Goal: Information Seeking & Learning: Understand process/instructions

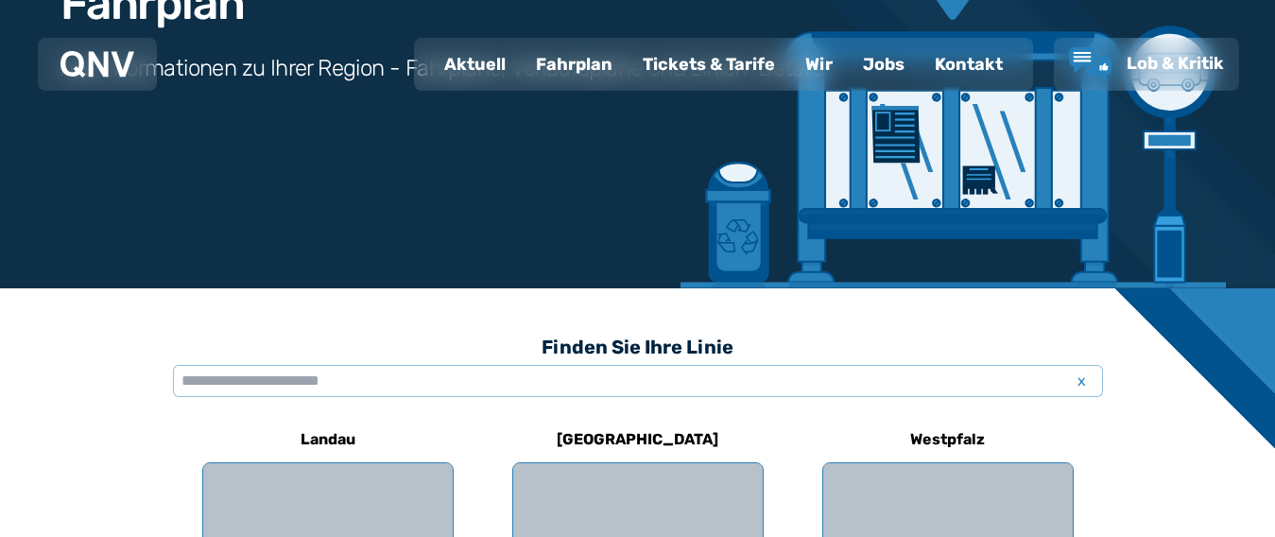
scroll to position [284, 0]
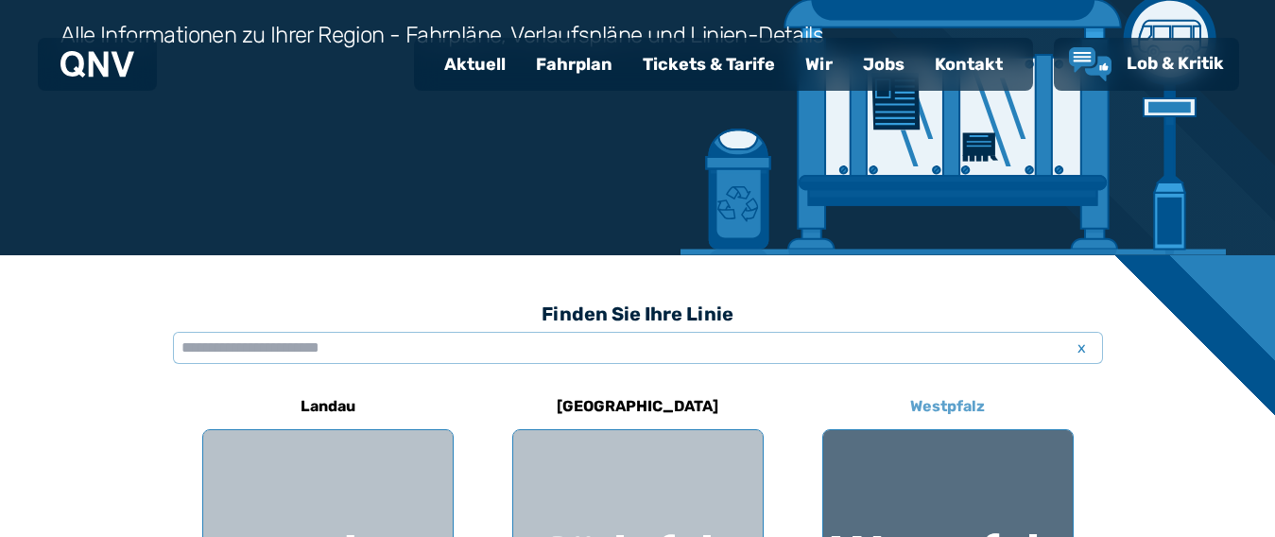
click at [947, 410] on h6 "Westpfalz" at bounding box center [948, 406] width 90 height 30
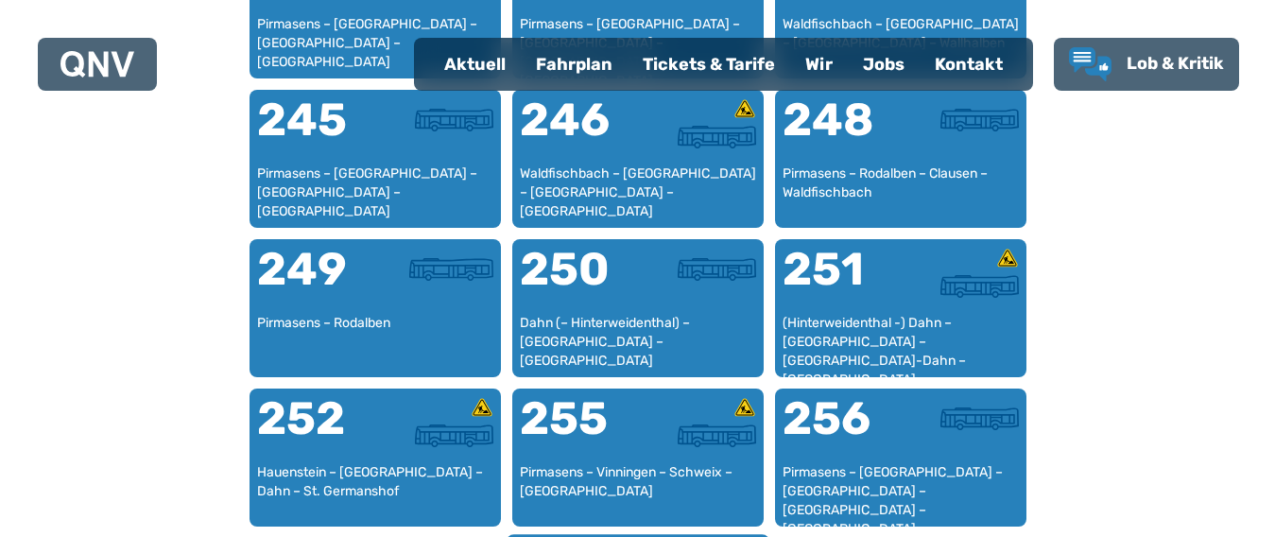
scroll to position [2189, 0]
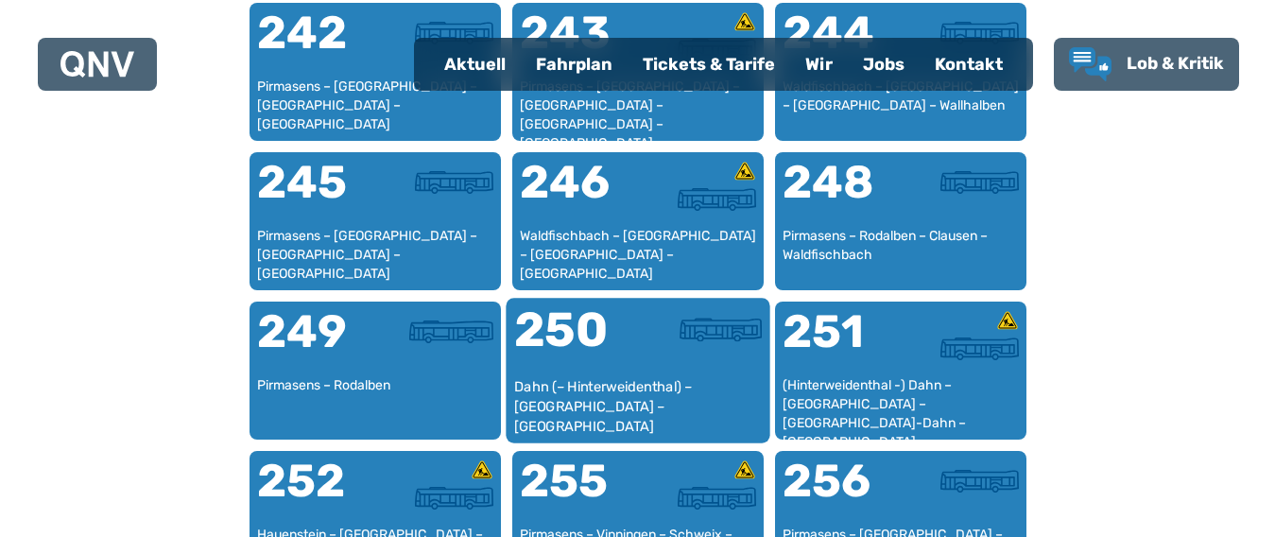
click at [627, 367] on div "250" at bounding box center [575, 341] width 124 height 71
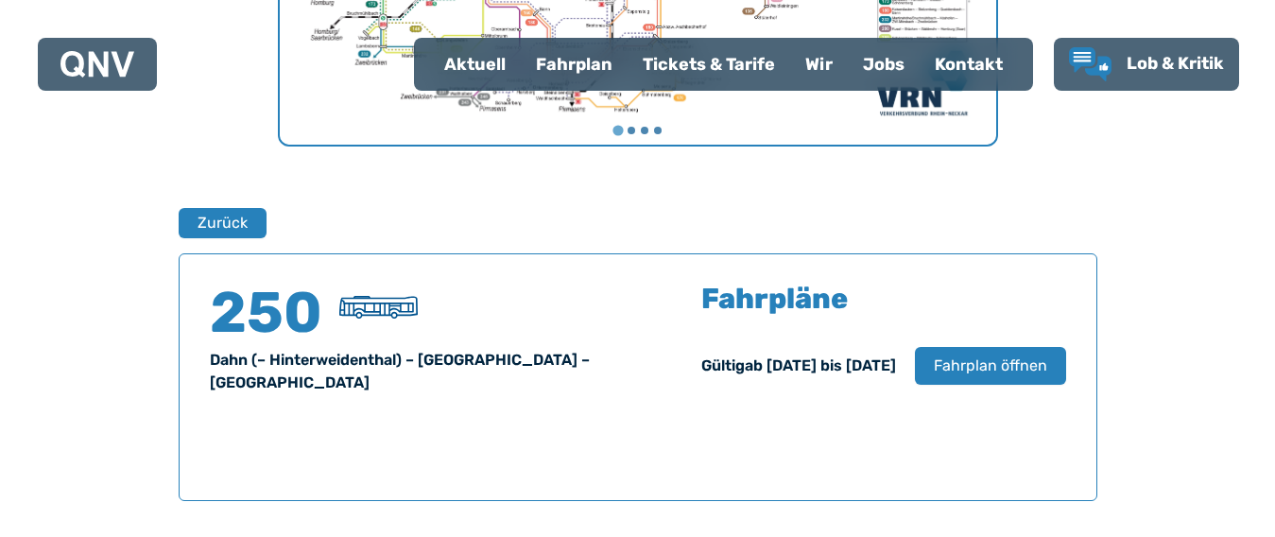
scroll to position [1246, 0]
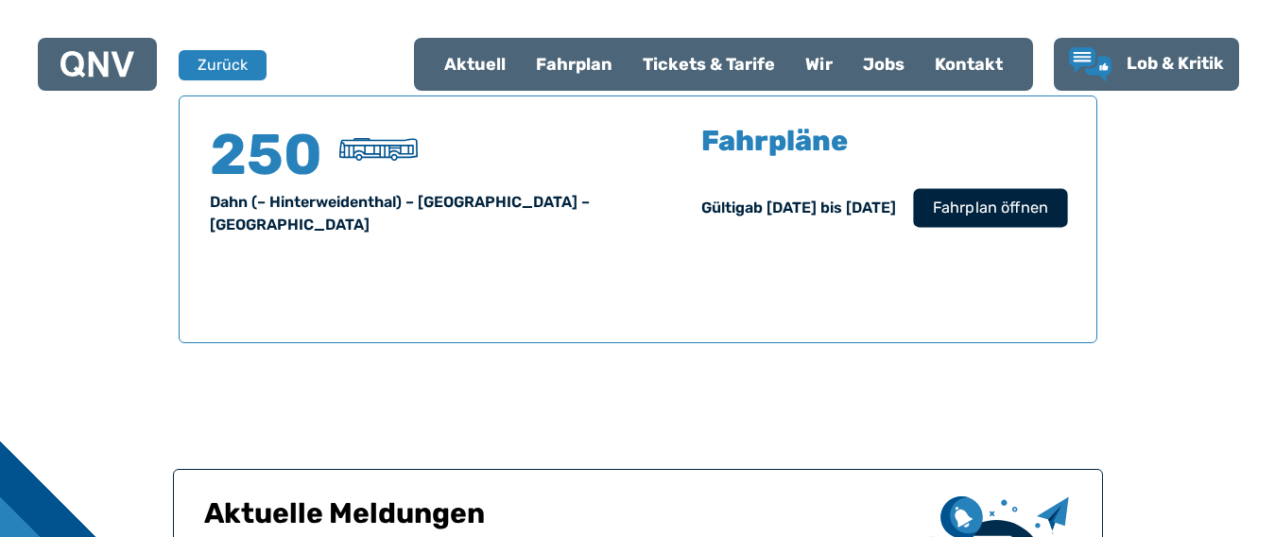
click at [960, 213] on span "Fahrplan öffnen" at bounding box center [989, 208] width 115 height 23
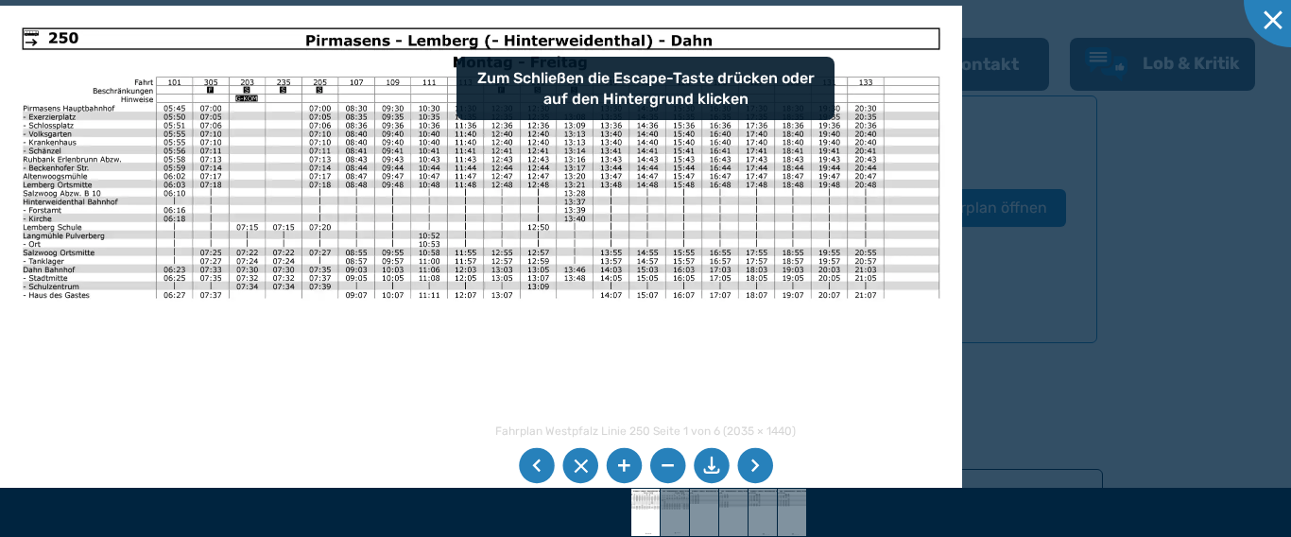
click at [753, 480] on li at bounding box center [755, 466] width 36 height 36
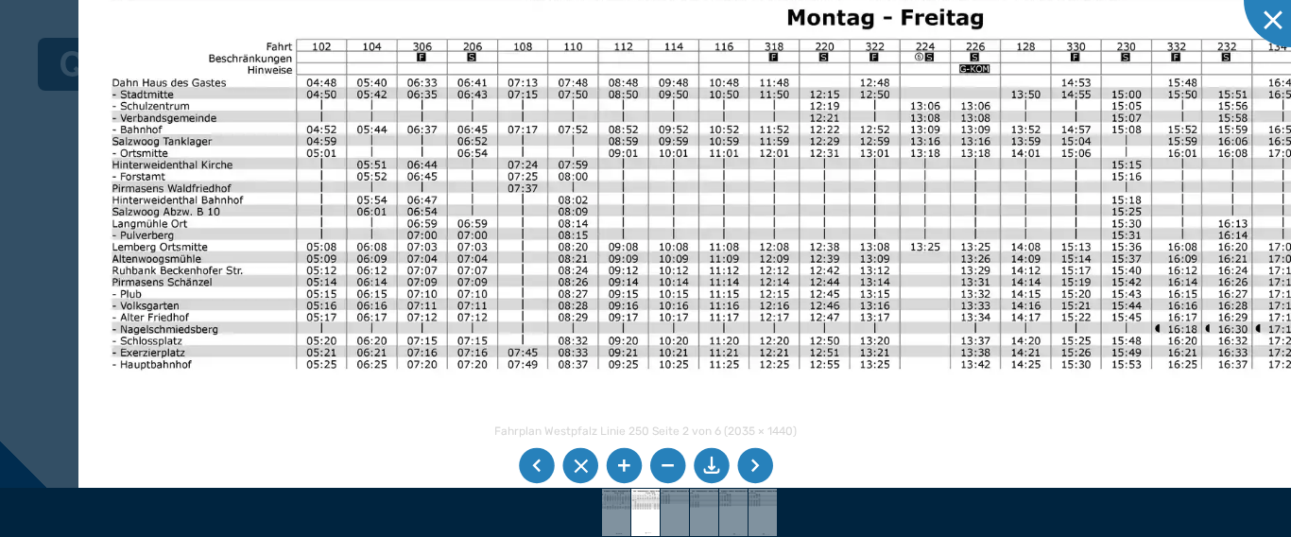
click at [528, 353] on img at bounding box center [782, 433] width 1408 height 996
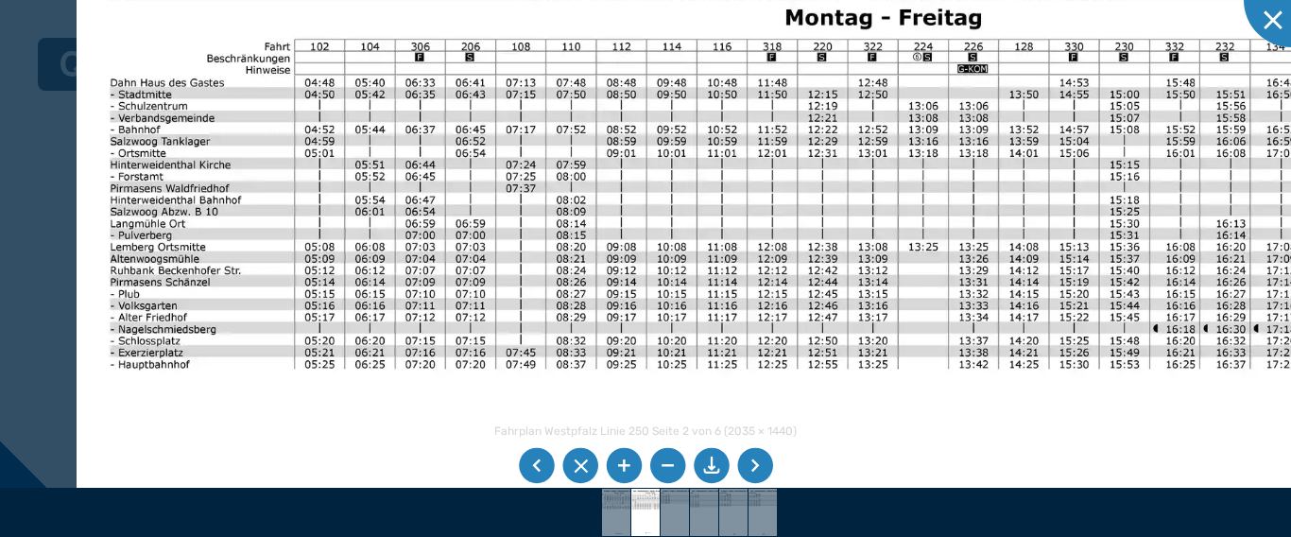
click at [749, 466] on li at bounding box center [755, 466] width 36 height 36
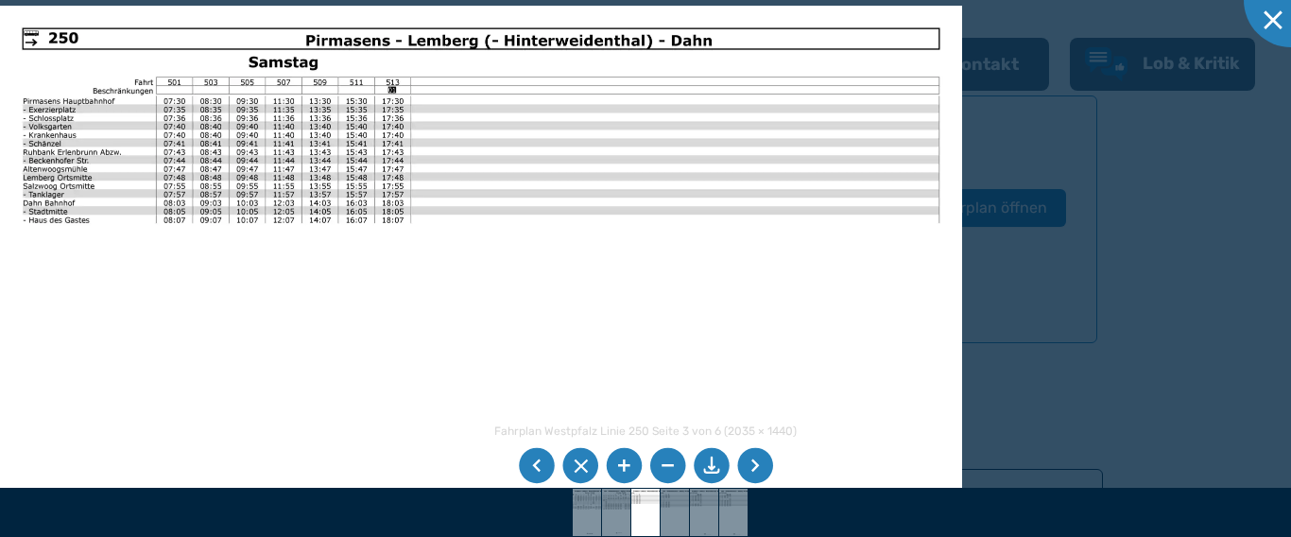
click at [749, 466] on li at bounding box center [755, 466] width 36 height 36
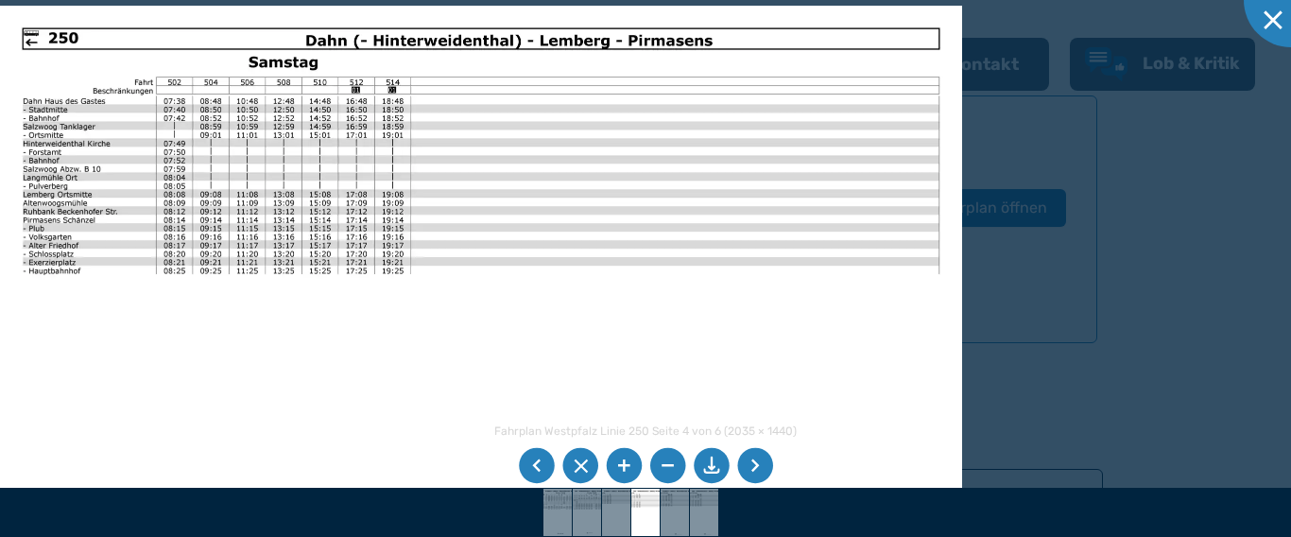
click at [749, 466] on li at bounding box center [755, 466] width 36 height 36
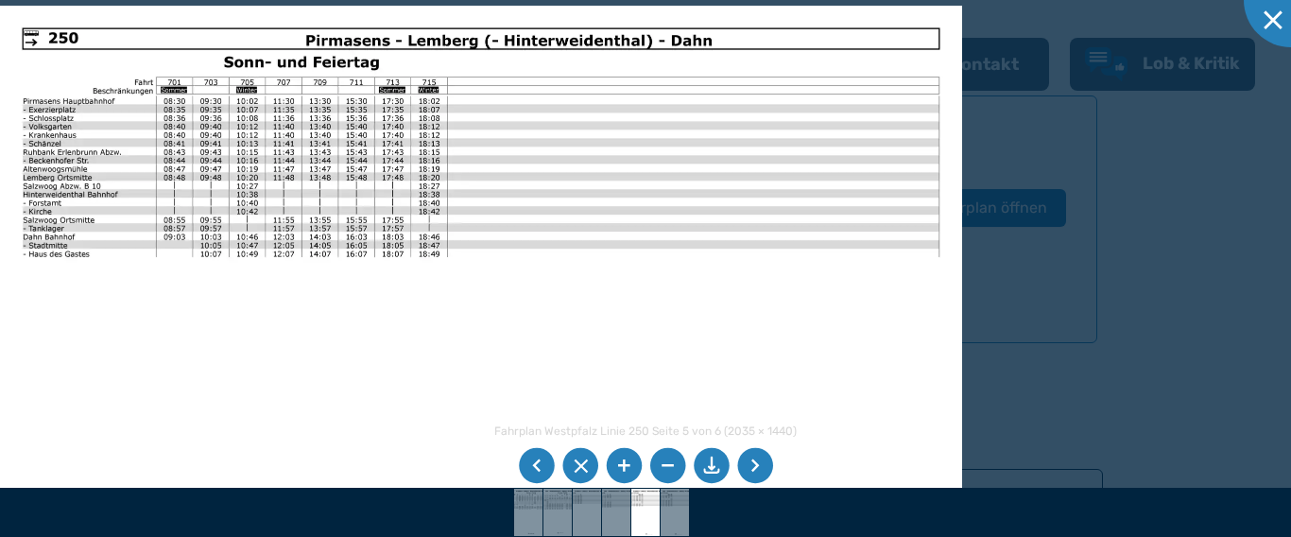
click at [749, 466] on li at bounding box center [755, 466] width 36 height 36
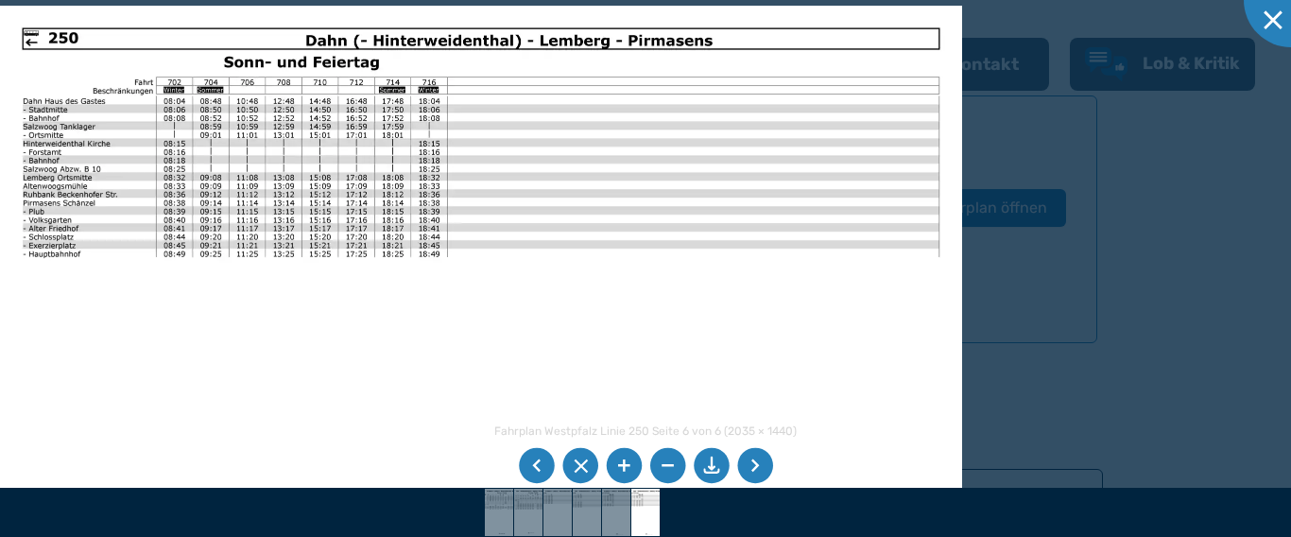
click at [749, 466] on li at bounding box center [755, 466] width 36 height 36
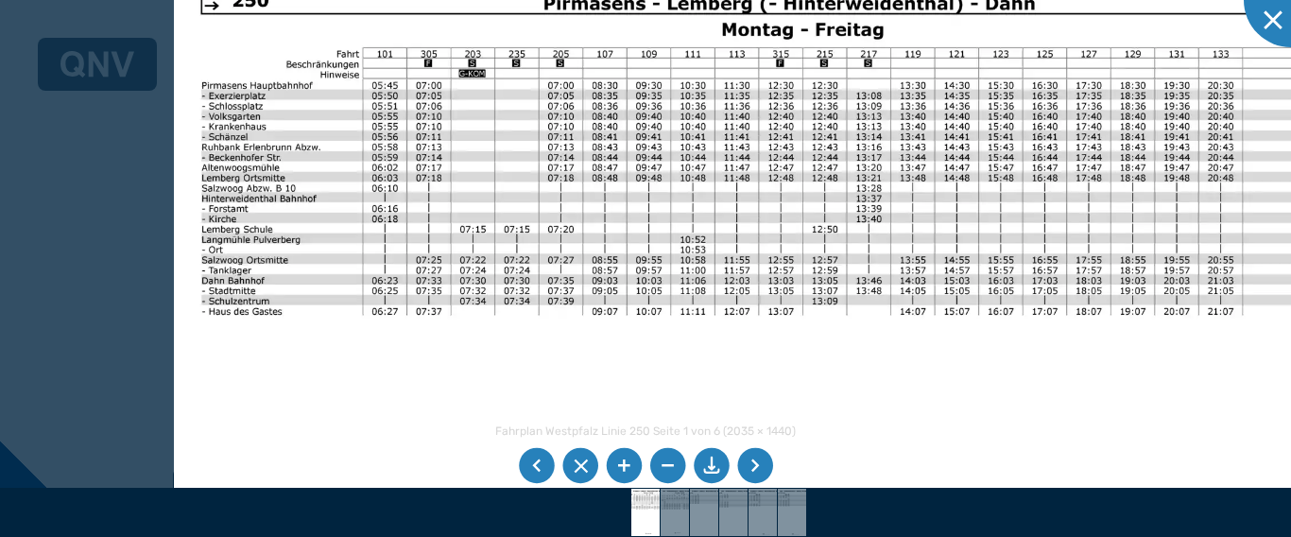
click at [642, 226] on img at bounding box center [755, 372] width 1163 height 823
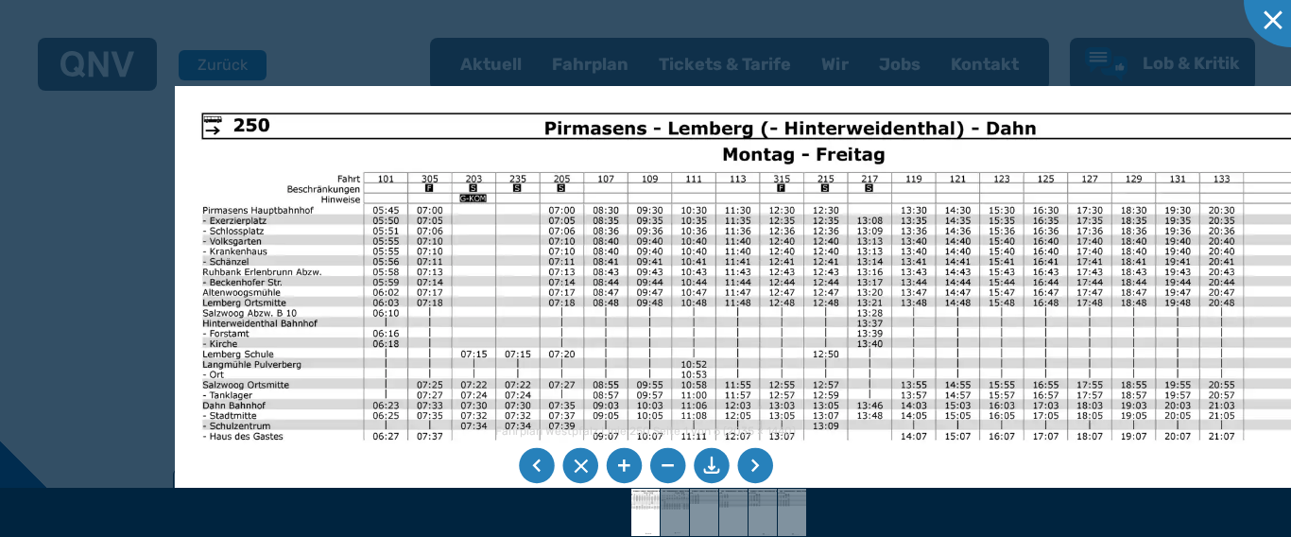
click at [651, 311] on img at bounding box center [756, 497] width 1163 height 823
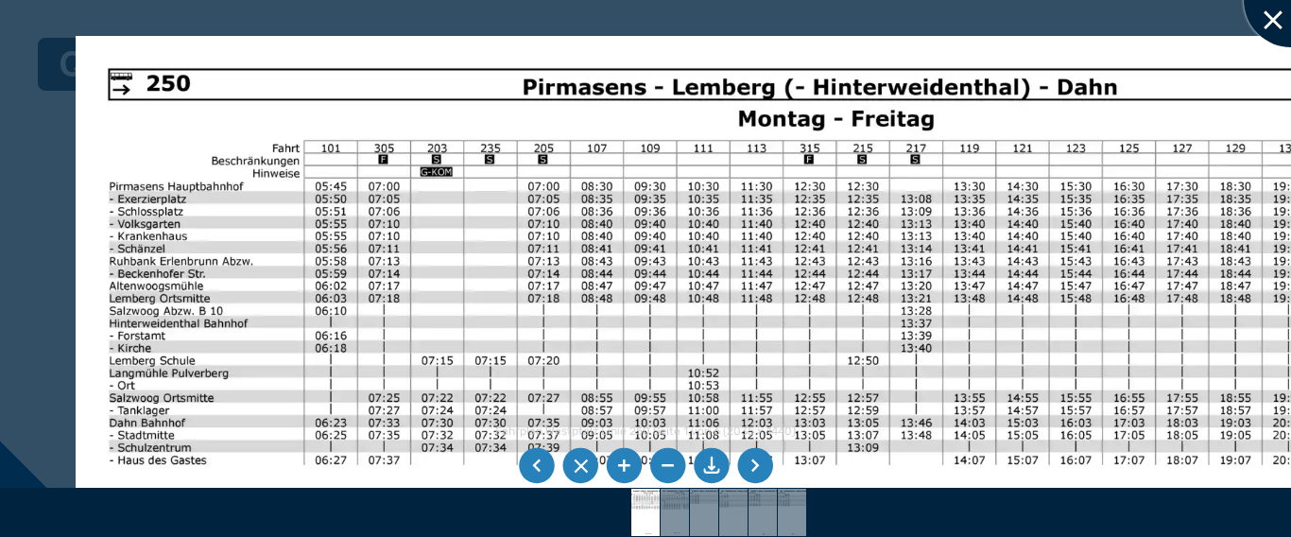
click at [1272, 22] on div at bounding box center [1291, 0] width 95 height 95
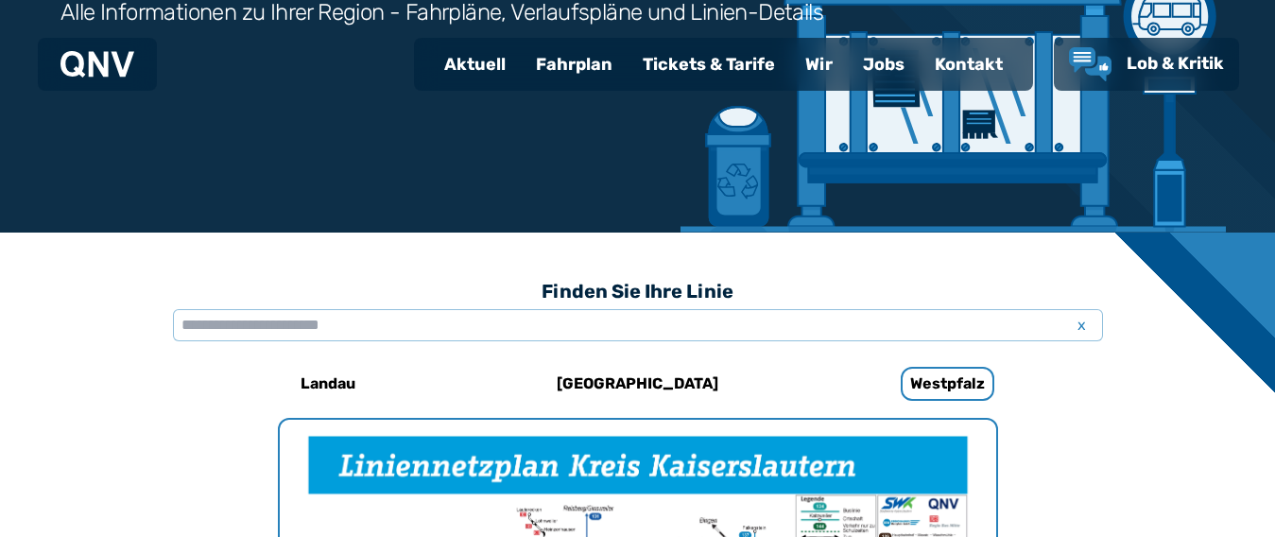
scroll to position [301, 0]
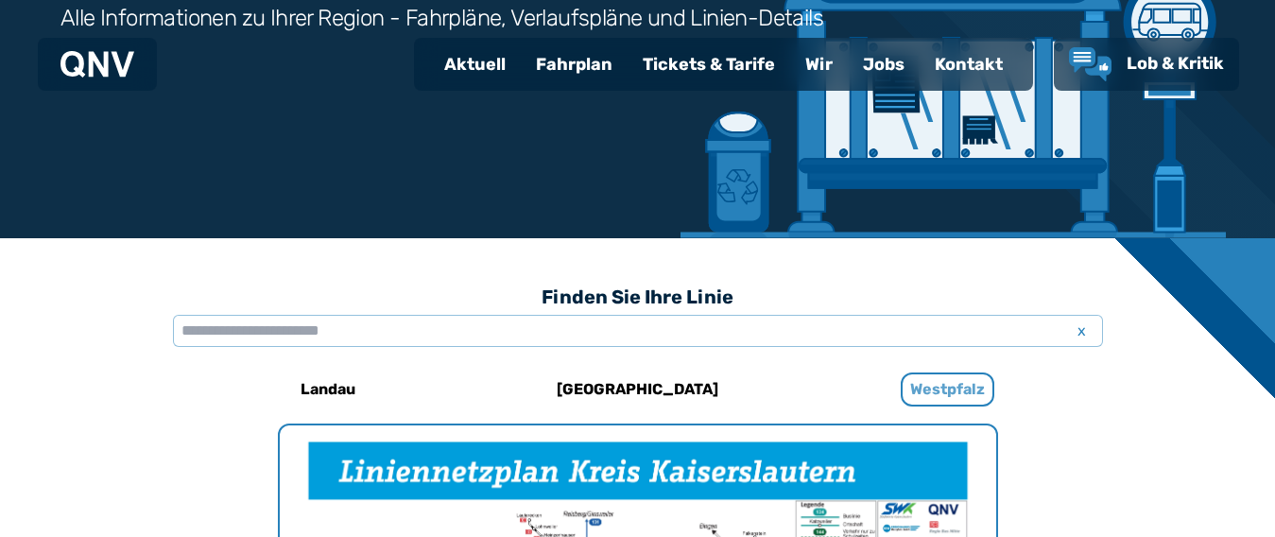
click at [925, 390] on h6 "Westpfalz" at bounding box center [948, 389] width 94 height 34
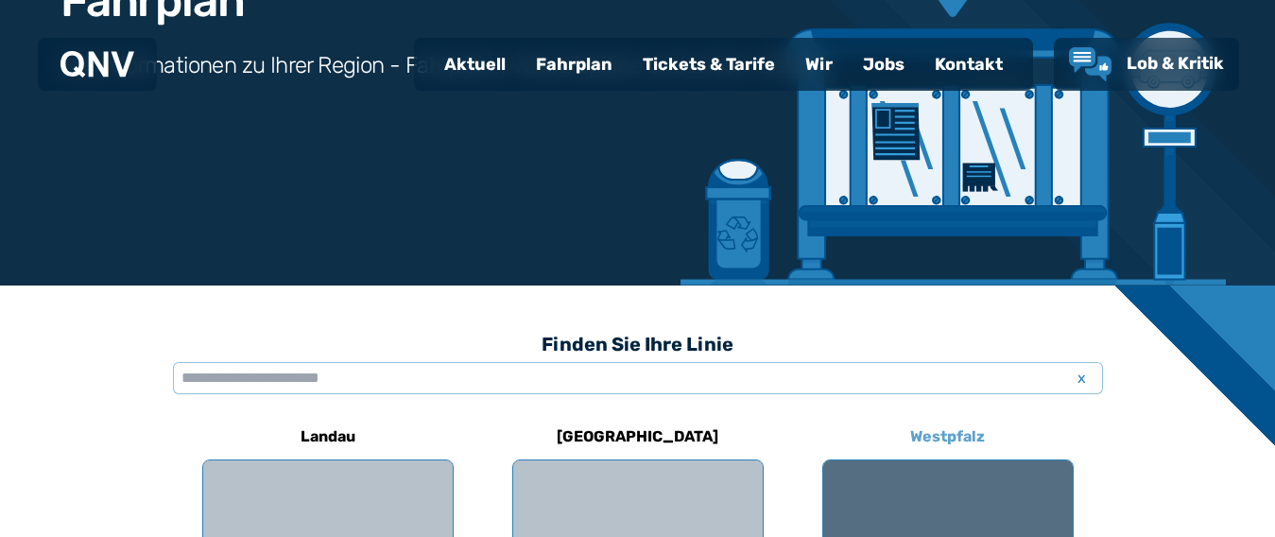
scroll to position [378, 0]
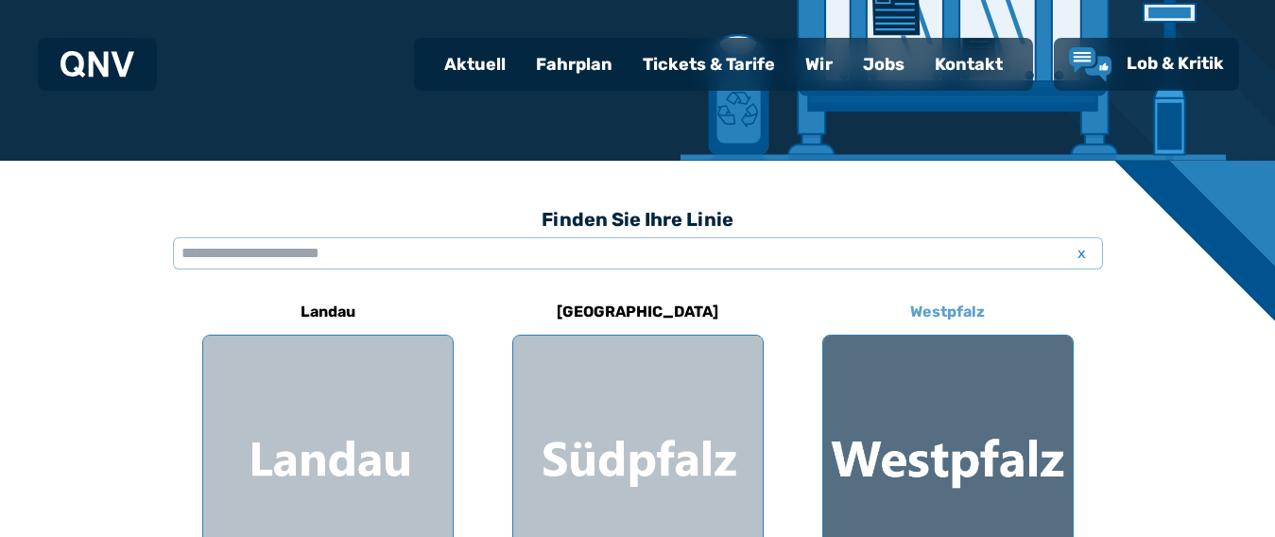
click at [931, 302] on h6 "Westpfalz" at bounding box center [948, 312] width 90 height 30
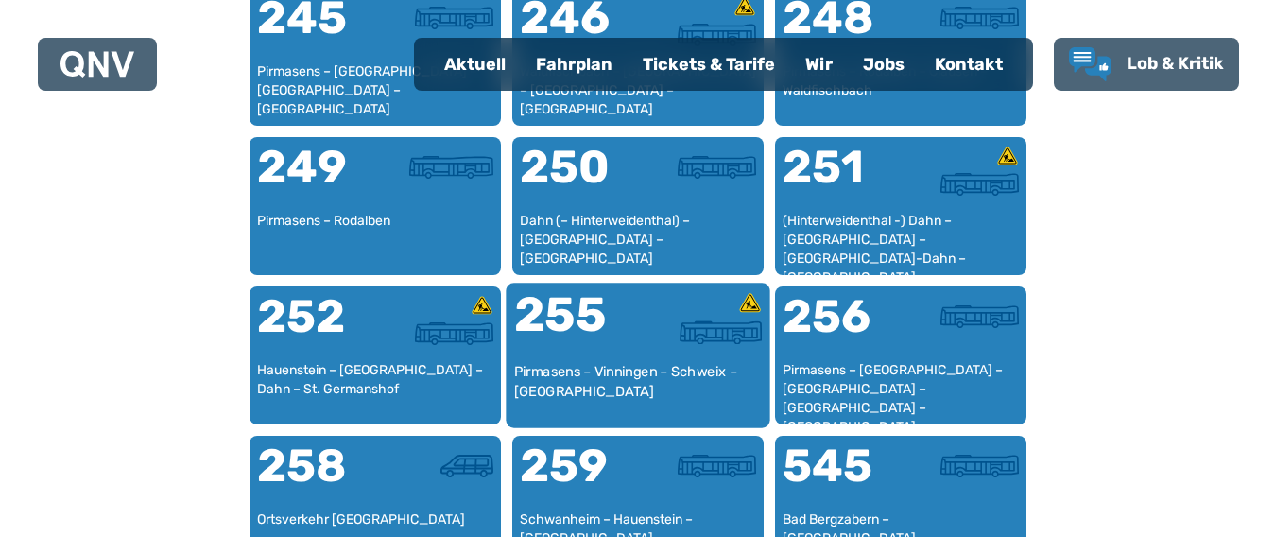
scroll to position [2378, 0]
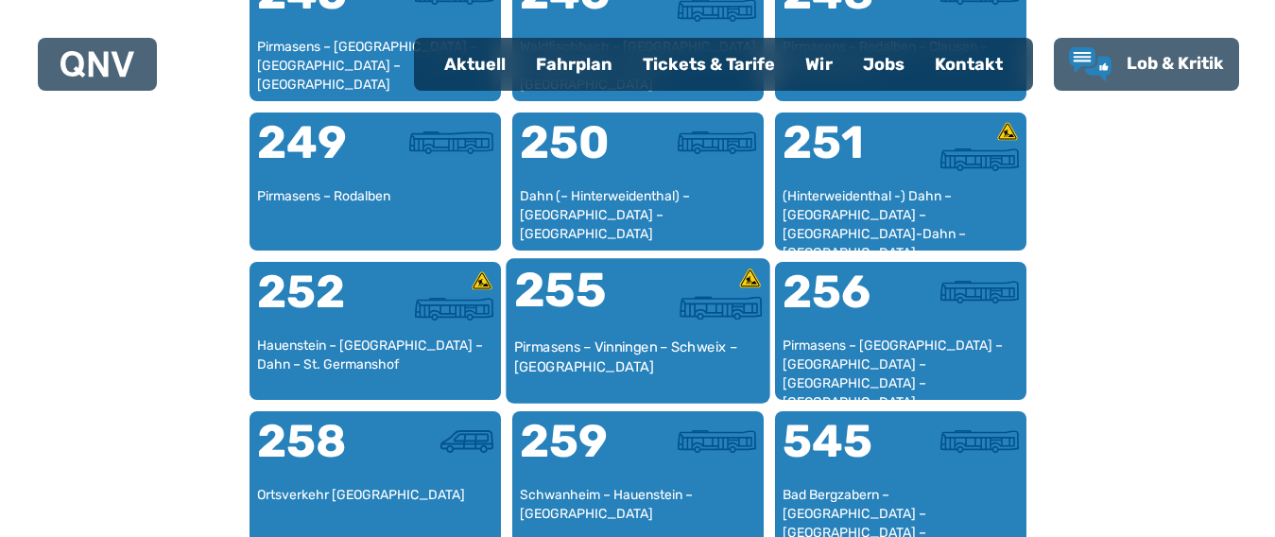
click at [594, 302] on div "255" at bounding box center [575, 302] width 124 height 71
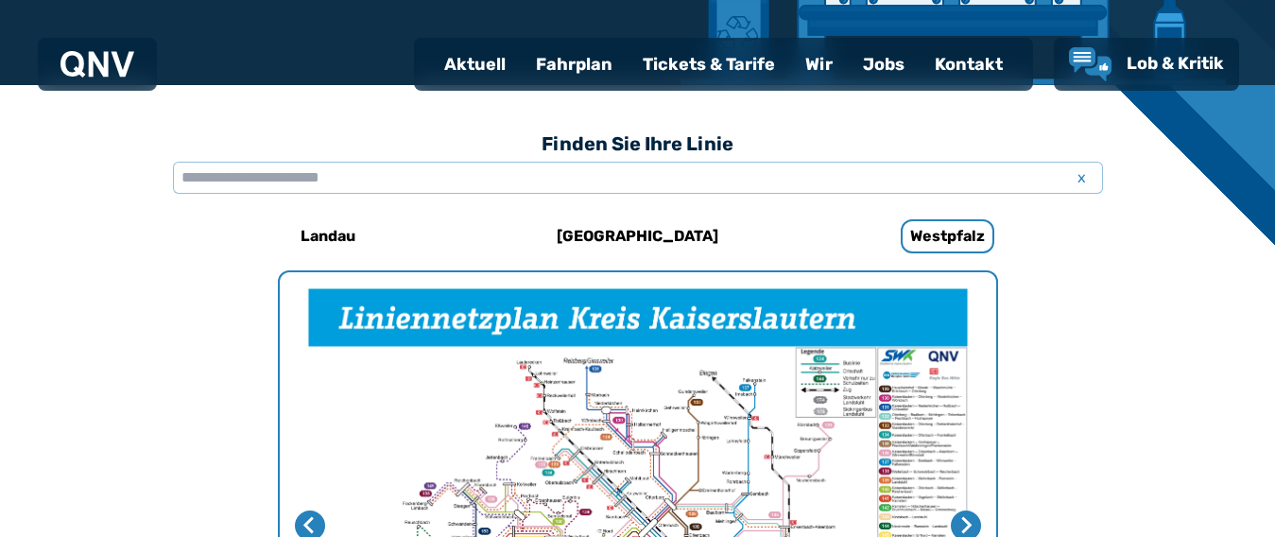
scroll to position [1246, 0]
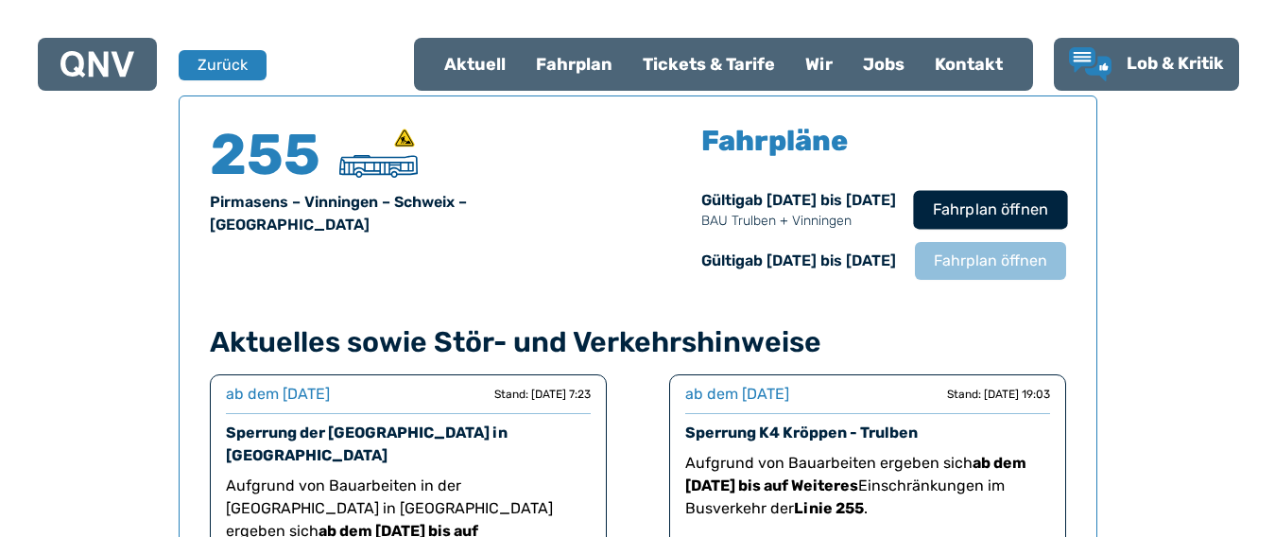
click at [967, 222] on button "Fahrplan öffnen" at bounding box center [990, 209] width 154 height 39
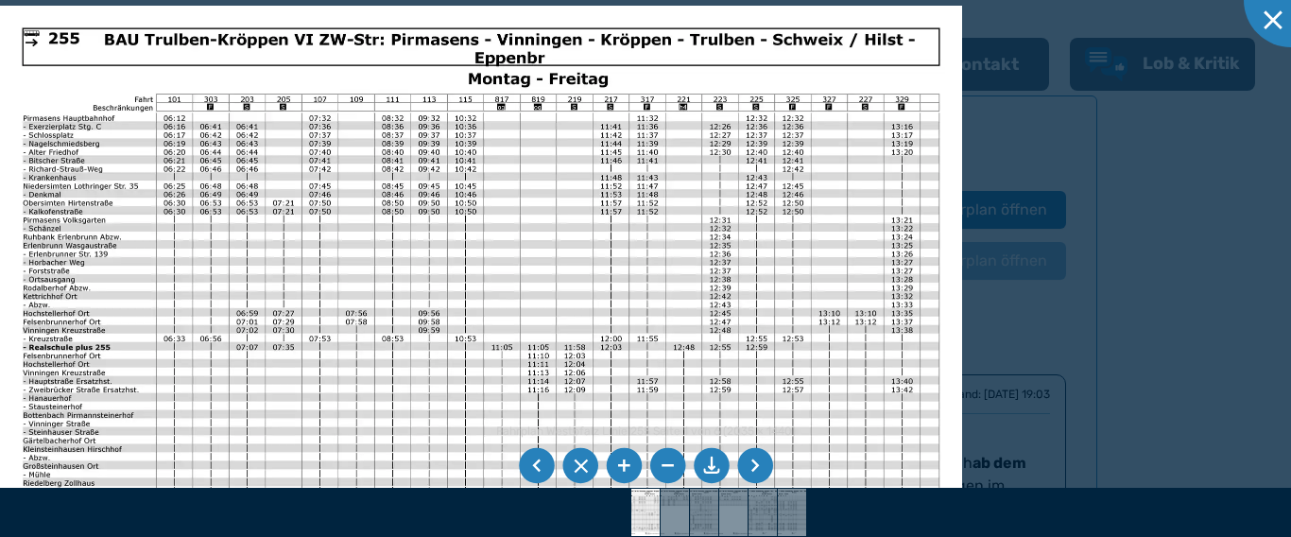
click at [757, 461] on li at bounding box center [755, 466] width 36 height 36
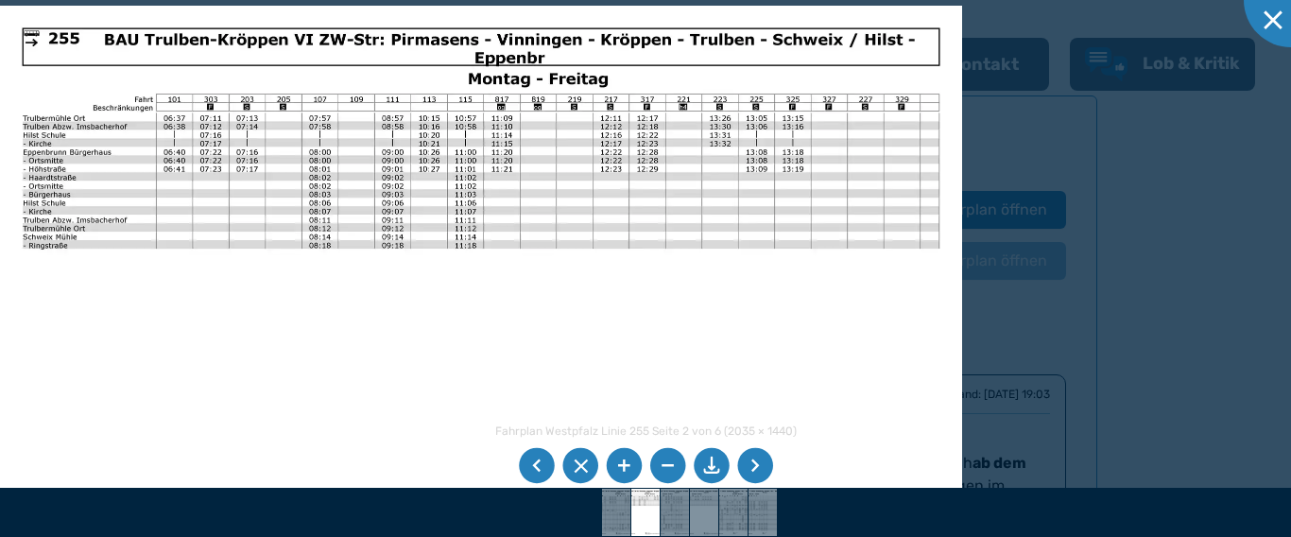
click at [749, 461] on li at bounding box center [755, 466] width 36 height 36
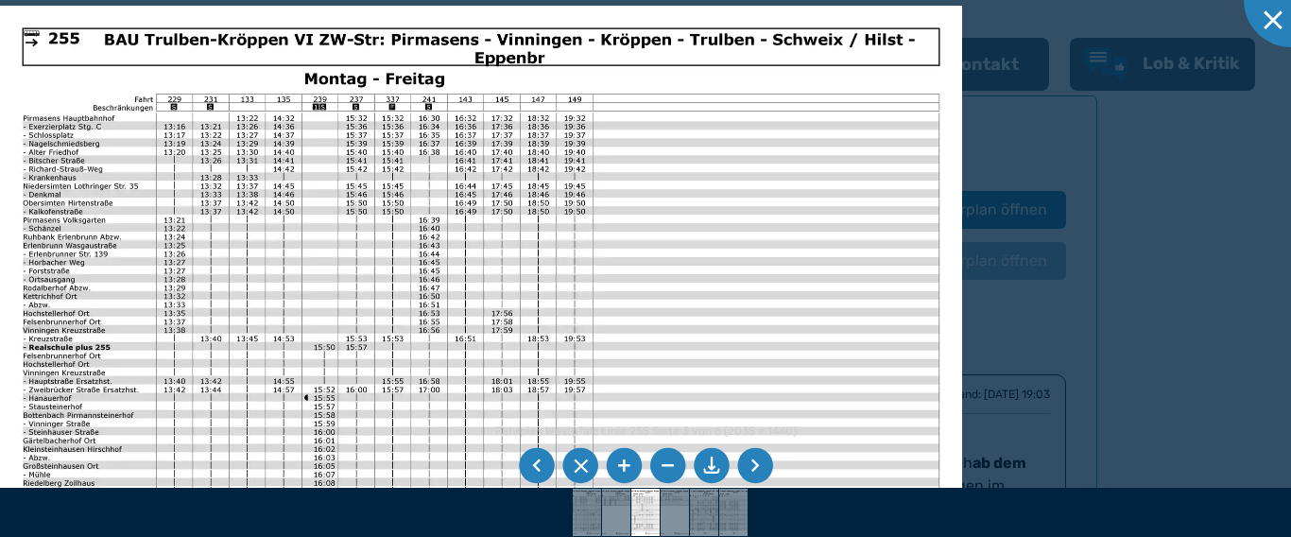
click at [749, 461] on li at bounding box center [755, 466] width 36 height 36
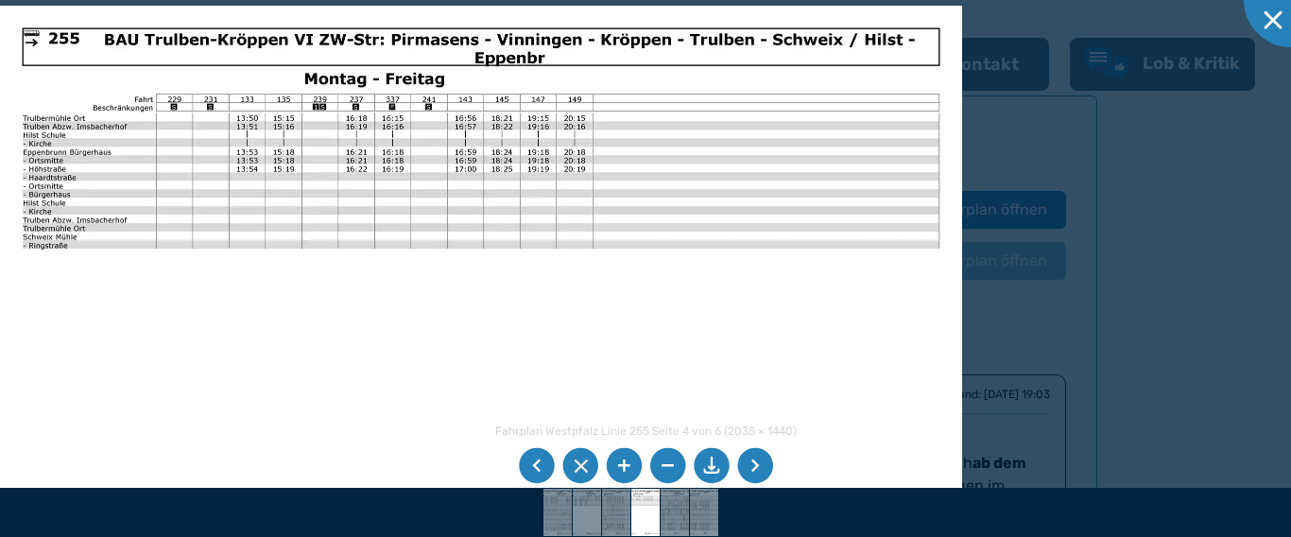
click at [749, 461] on li at bounding box center [755, 466] width 36 height 36
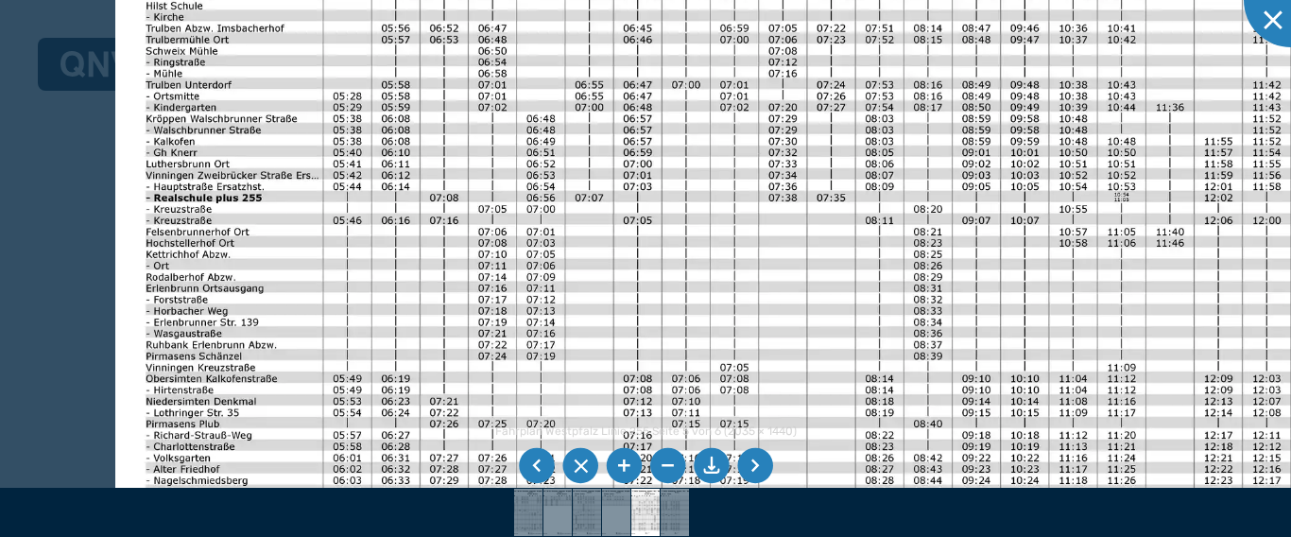
click at [719, 111] on img at bounding box center [755, 172] width 1280 height 905
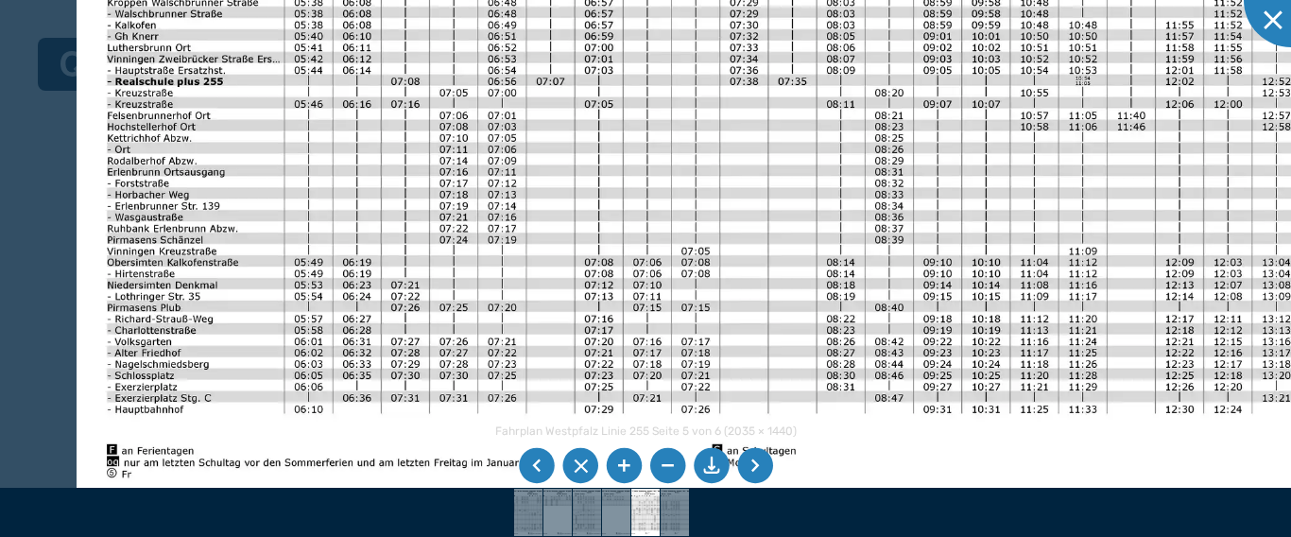
click at [656, 225] on img at bounding box center [717, 56] width 1280 height 905
click at [746, 453] on li at bounding box center [755, 466] width 36 height 36
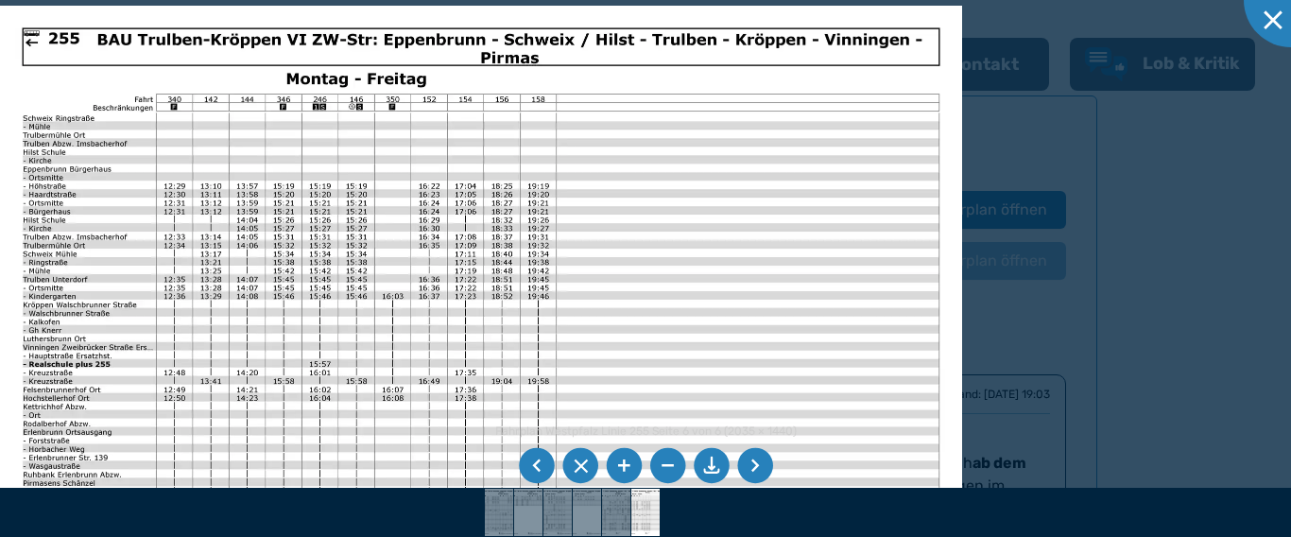
click at [746, 453] on li at bounding box center [755, 466] width 36 height 36
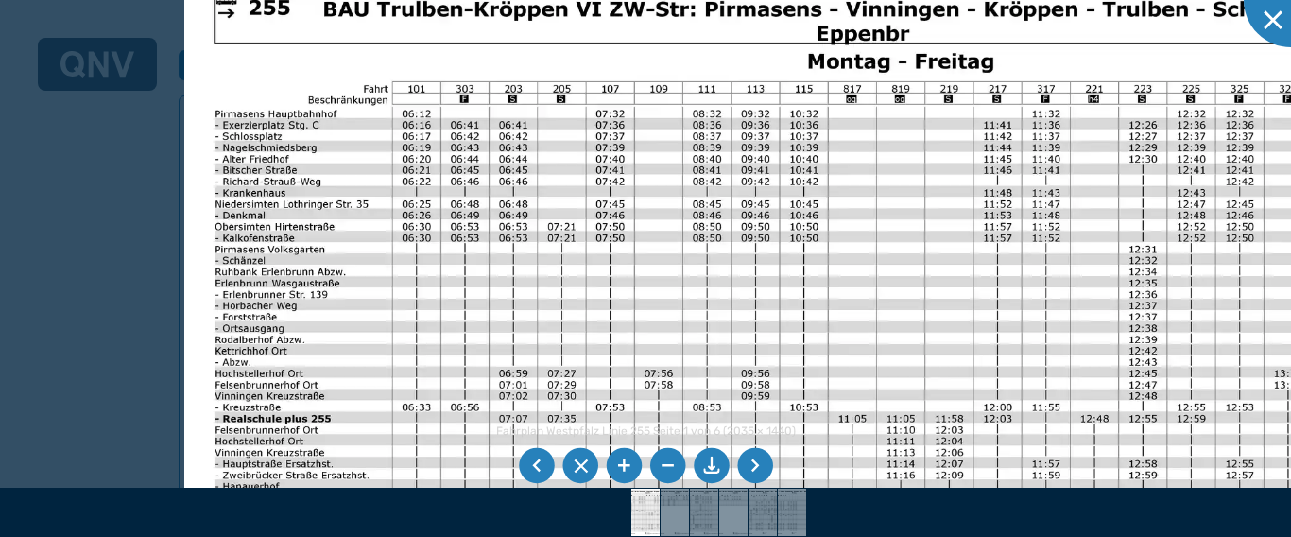
click at [382, 199] on img at bounding box center [824, 416] width 1280 height 905
click at [1269, 24] on div at bounding box center [1291, 0] width 95 height 95
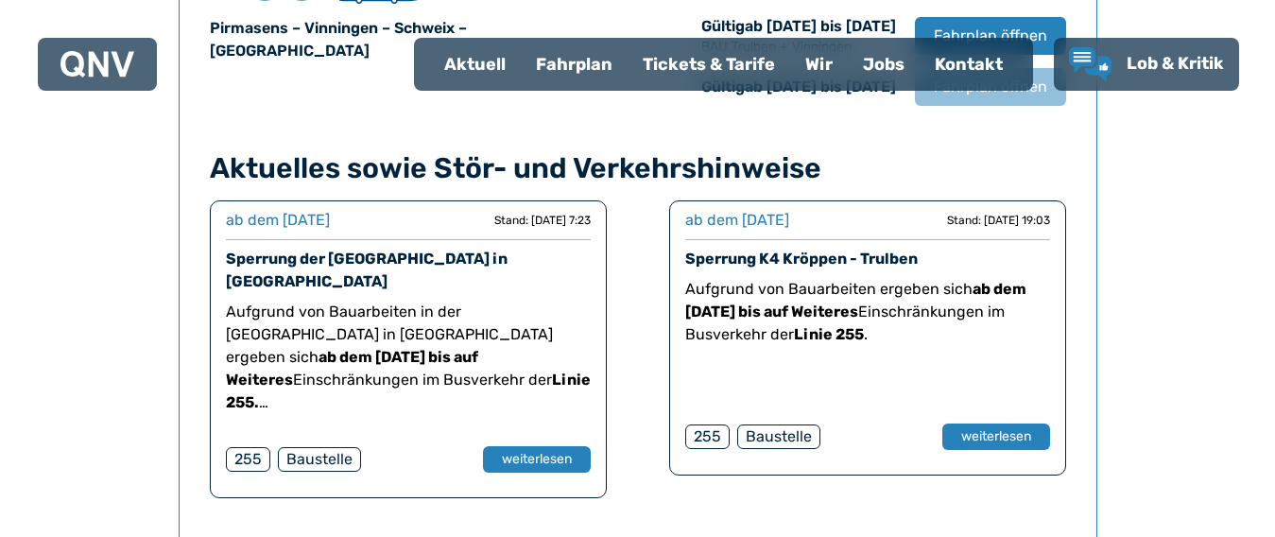
scroll to position [1435, 0]
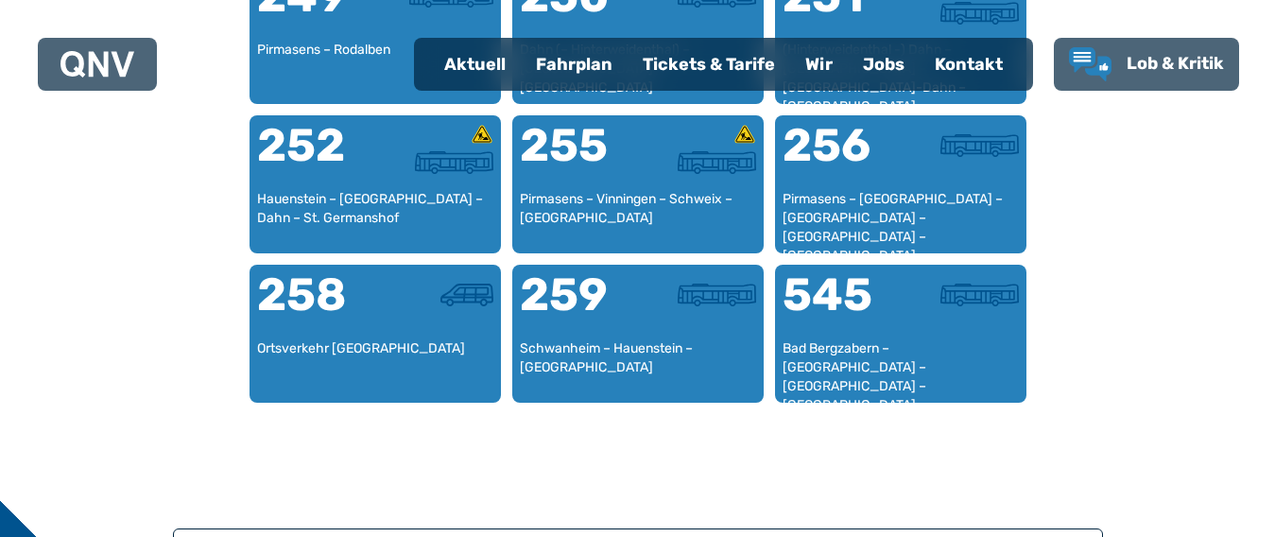
scroll to position [2567, 0]
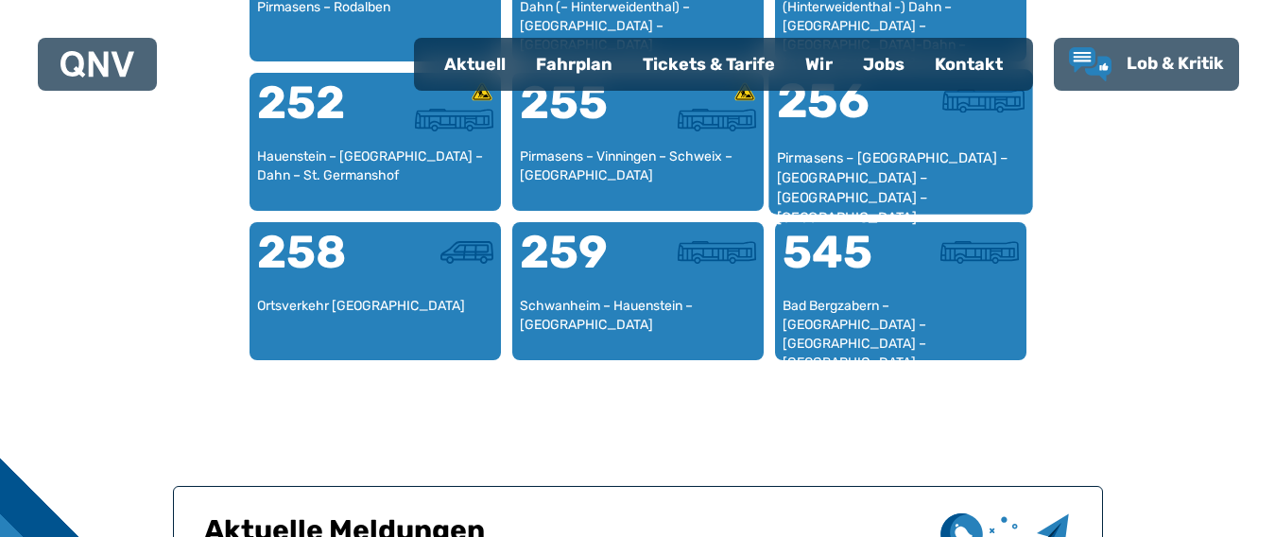
click at [813, 121] on div "256" at bounding box center [838, 112] width 124 height 71
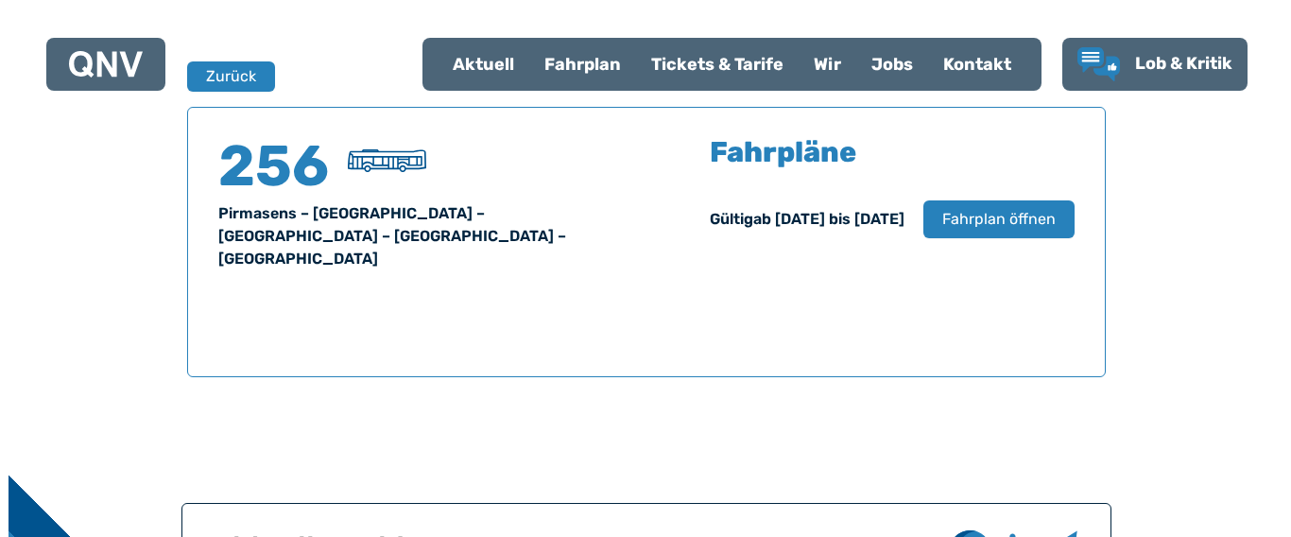
scroll to position [1057, 0]
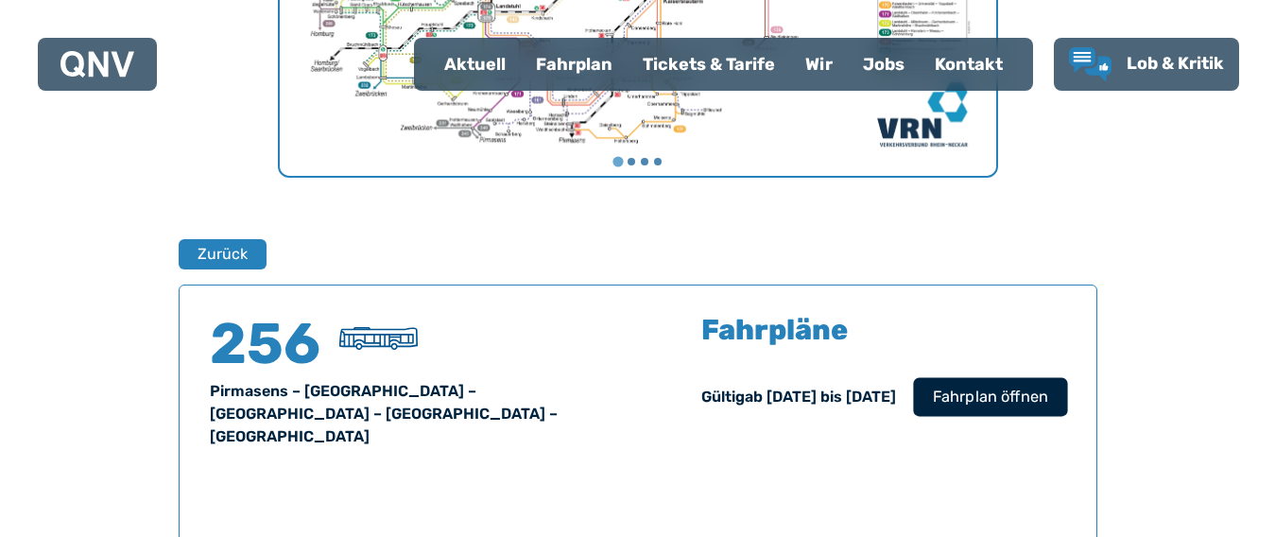
click at [1001, 408] on span "Fahrplan öffnen" at bounding box center [989, 397] width 115 height 23
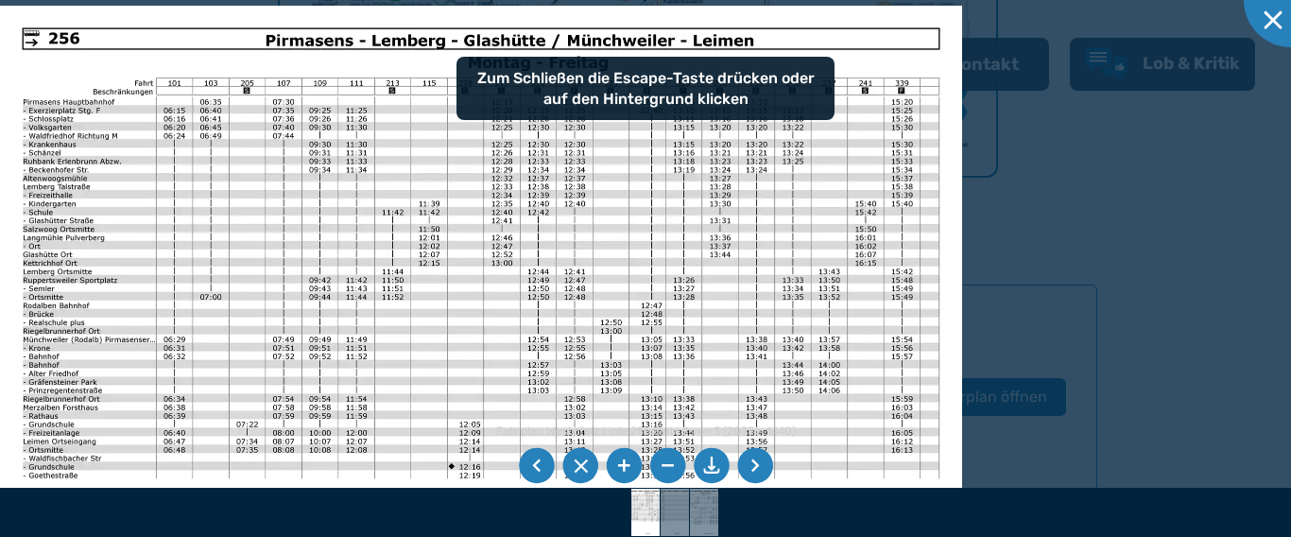
click at [509, 300] on img at bounding box center [481, 346] width 962 height 680
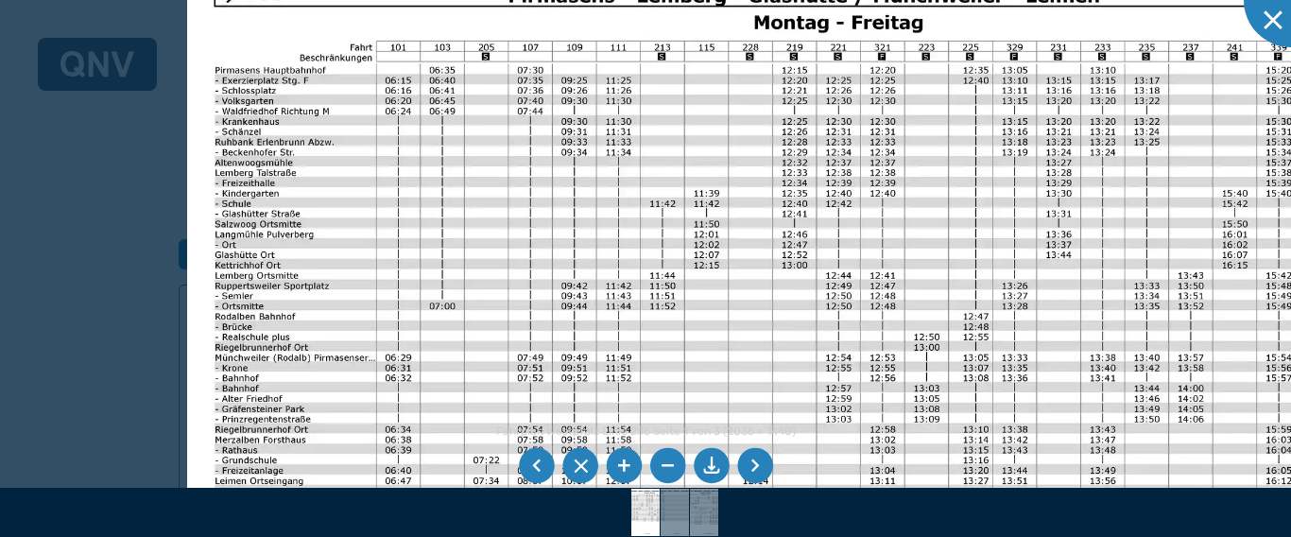
click at [596, 291] on img at bounding box center [768, 365] width 1163 height 823
click at [758, 466] on li at bounding box center [755, 466] width 36 height 36
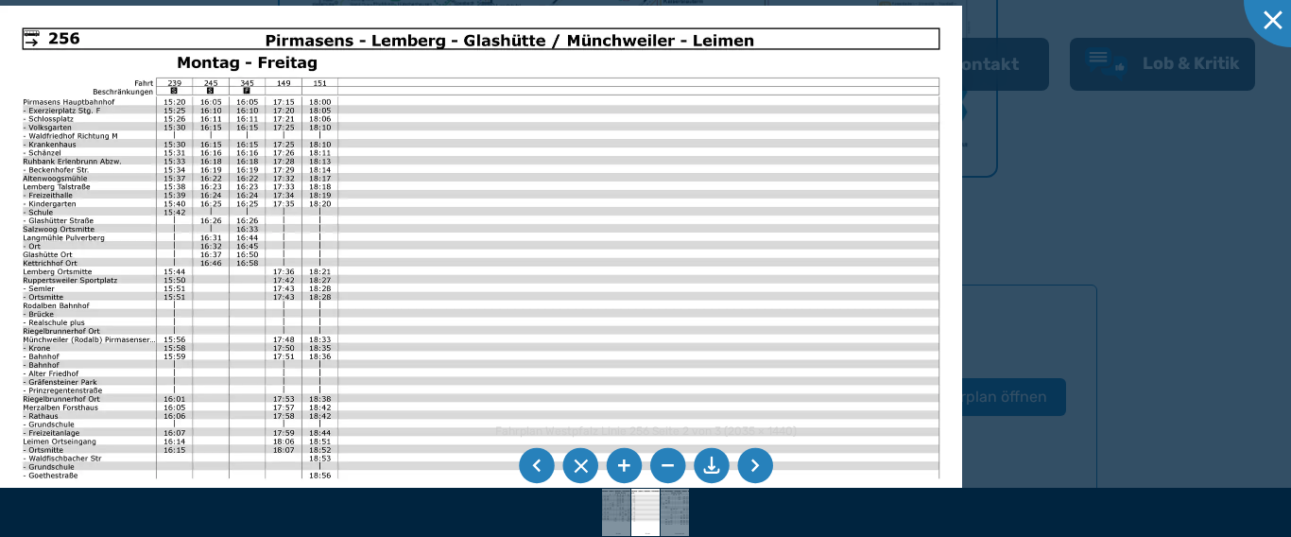
click at [758, 466] on li at bounding box center [755, 466] width 36 height 36
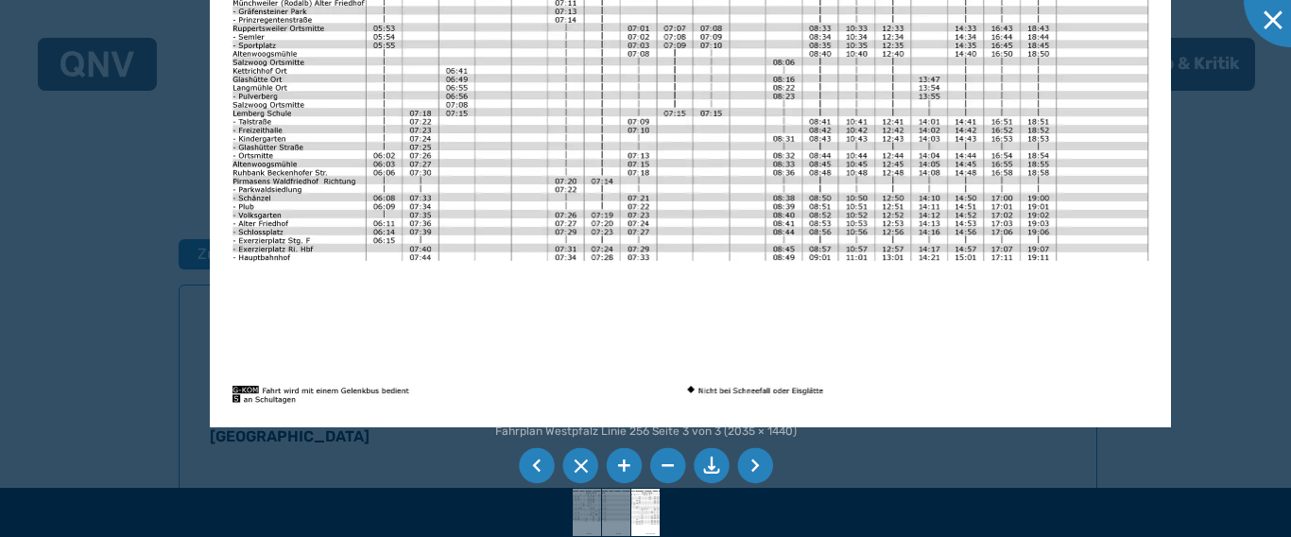
click at [528, 143] on img at bounding box center [691, 87] width 962 height 680
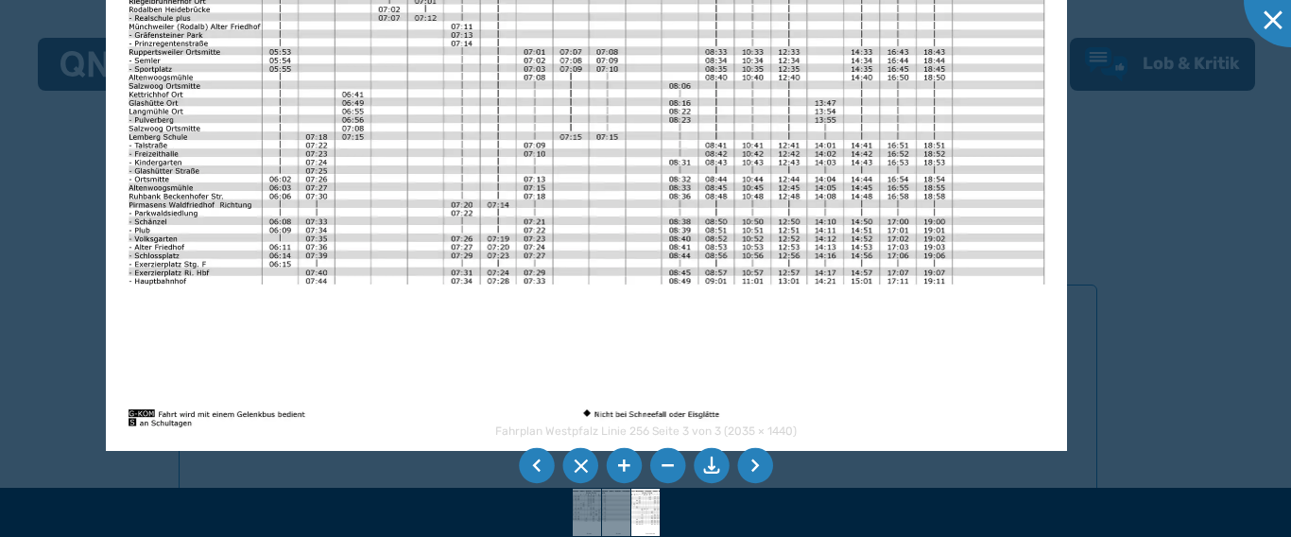
click at [427, 217] on img at bounding box center [587, 110] width 962 height 680
